Goal: Task Accomplishment & Management: Manage account settings

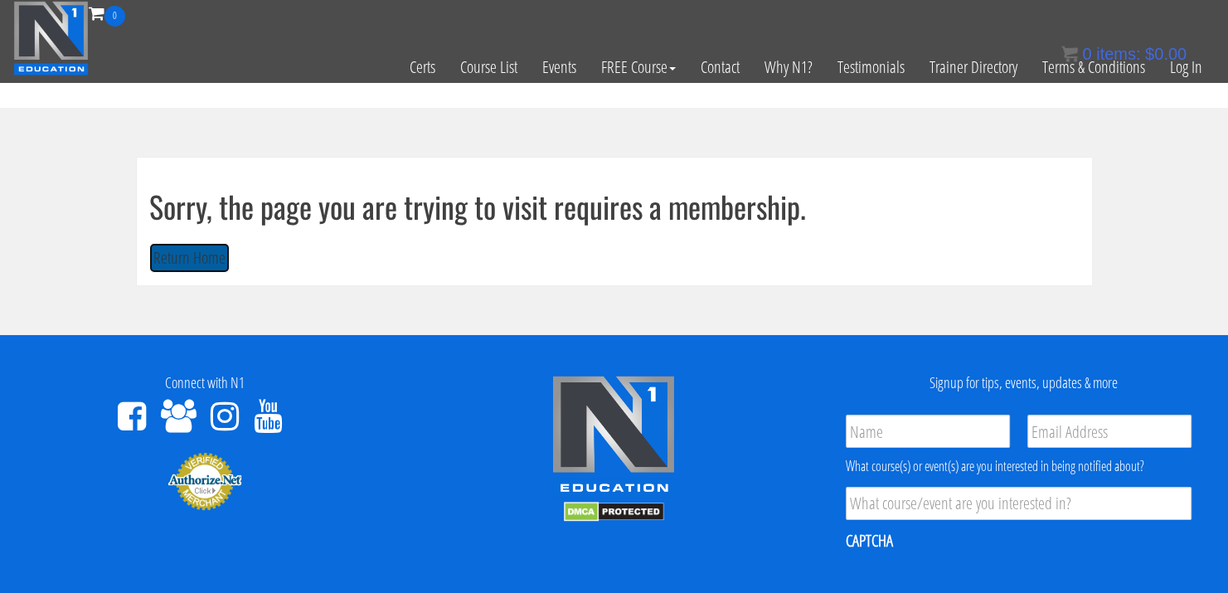
click at [168, 264] on button "Return Home" at bounding box center [189, 258] width 80 height 31
click at [202, 261] on button "Return Home" at bounding box center [189, 258] width 80 height 31
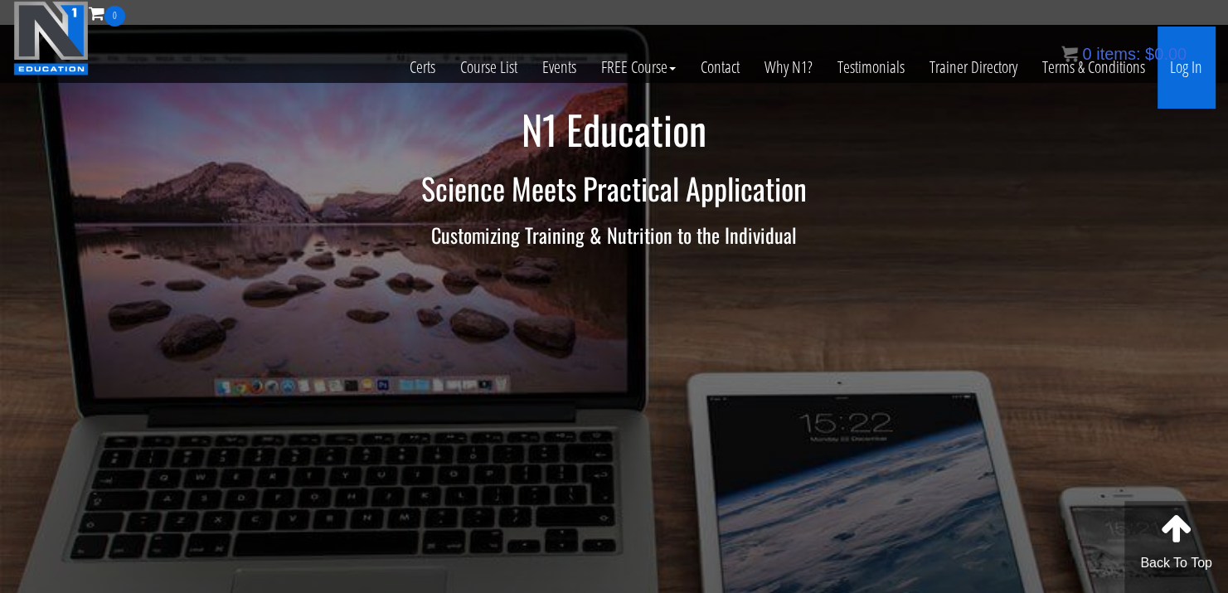
click at [1189, 67] on link "Log In" at bounding box center [1186, 67] width 57 height 81
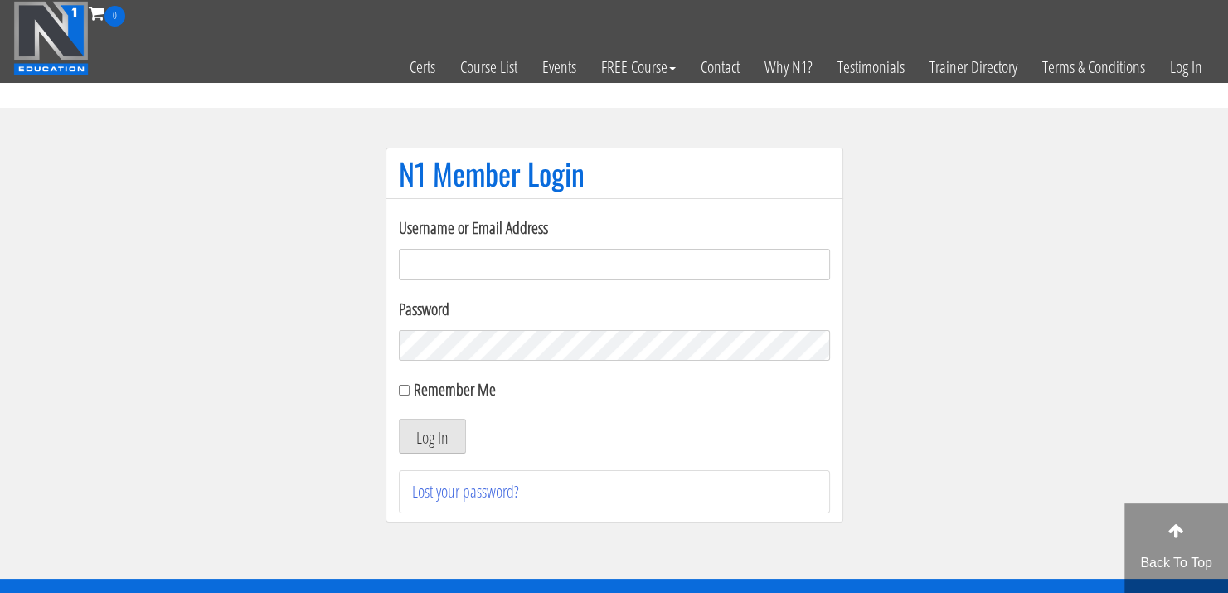
type input "dtn1754190011@tuaf.edu.vn"
click at [402, 391] on input "Remember Me" at bounding box center [404, 390] width 11 height 11
checkbox input "true"
click at [410, 444] on button "Log In" at bounding box center [432, 436] width 67 height 35
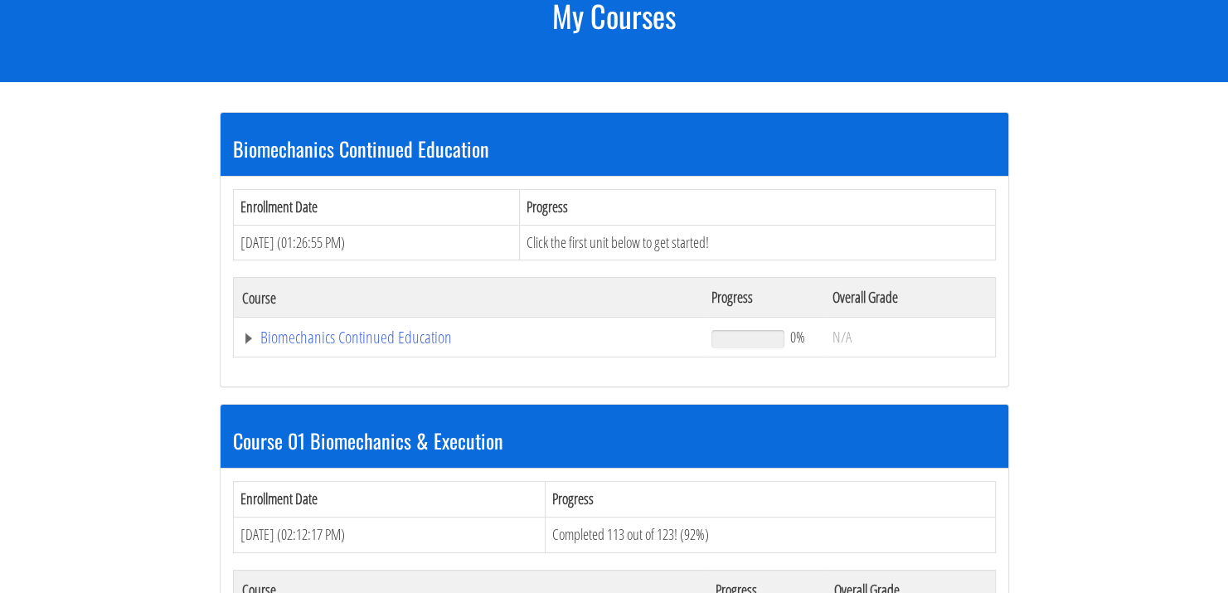
scroll to position [332, 0]
